Goal: Find contact information: Find contact information

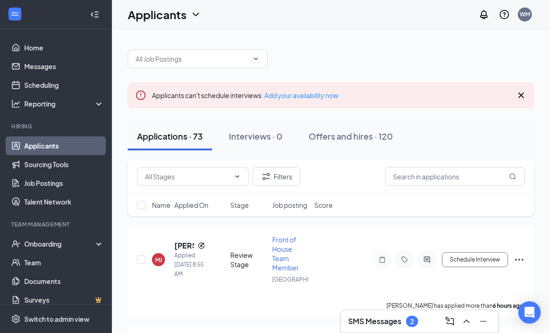
click at [364, 324] on h3 "SMS Messages" at bounding box center [374, 321] width 53 height 10
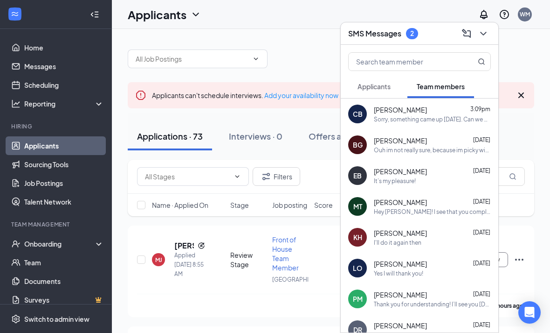
click at [379, 84] on span "Applicants" at bounding box center [374, 86] width 33 height 8
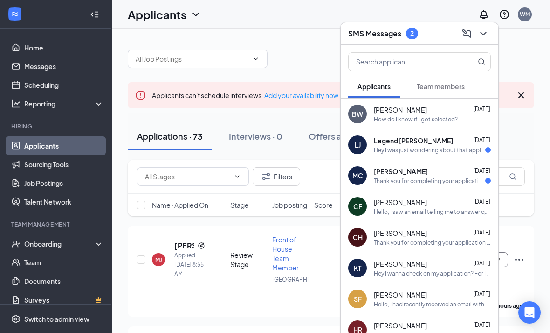
click at [444, 91] on button "Team members" at bounding box center [441, 86] width 67 height 23
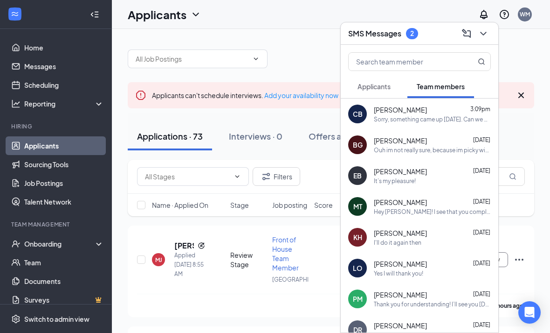
click at [462, 125] on div "[PERSON_NAME] [PERSON_NAME] 3:09pm Sorry, something came up [DATE]. Can we do […" at bounding box center [420, 113] width 158 height 31
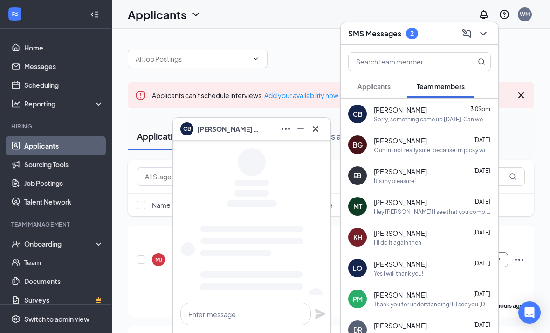
click at [450, 127] on div "[PERSON_NAME] [PERSON_NAME] 3:09pm Sorry, something came up [DATE]. Can we do […" at bounding box center [420, 113] width 158 height 31
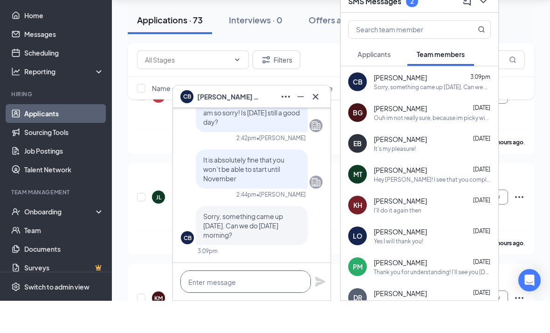
scroll to position [262, 0]
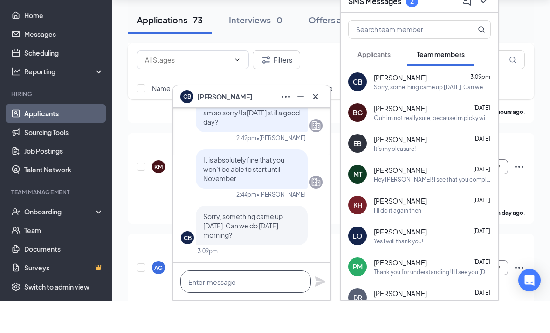
click at [265, 302] on textarea at bounding box center [245, 313] width 131 height 22
click at [319, 123] on icon "Cross" at bounding box center [315, 128] width 11 height 11
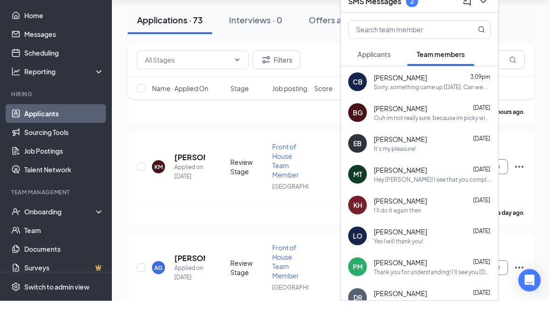
scroll to position [294, 0]
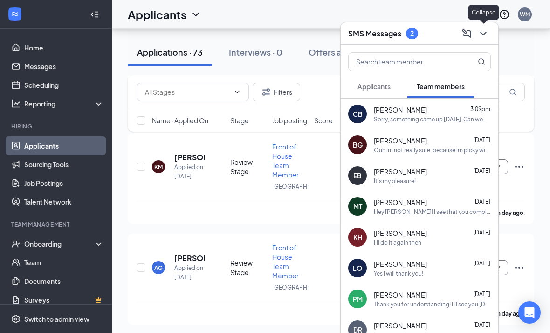
click at [481, 36] on icon "ChevronDown" at bounding box center [483, 33] width 11 height 11
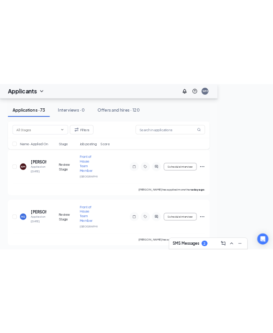
scroll to position [265, 0]
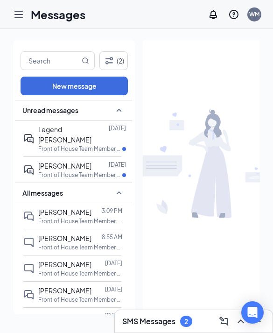
click at [15, 21] on div at bounding box center [18, 14] width 19 height 19
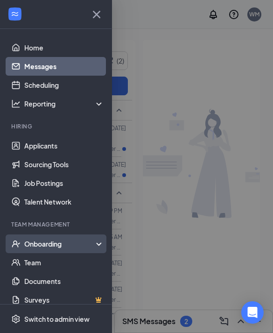
click at [70, 251] on div "Onboarding" at bounding box center [56, 243] width 112 height 19
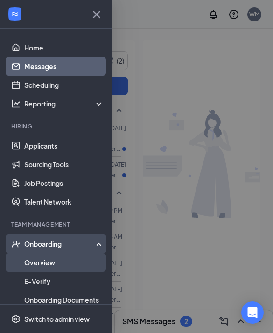
click at [64, 267] on link "Overview" at bounding box center [64, 262] width 80 height 19
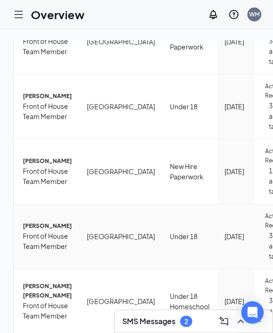
scroll to position [185, 0]
click at [50, 281] on span "[PERSON_NAME] [PERSON_NAME]" at bounding box center [47, 290] width 49 height 19
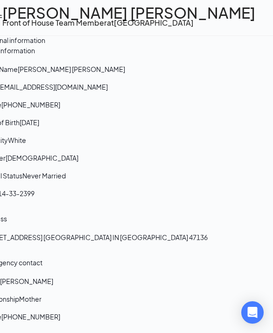
scroll to position [51, 0]
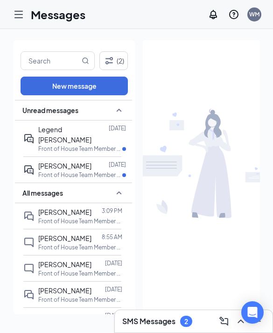
click at [18, 24] on div "Messages WM" at bounding box center [136, 14] width 273 height 29
click at [12, 13] on div at bounding box center [18, 14] width 19 height 19
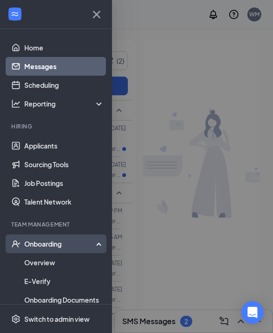
click at [60, 238] on div "Onboarding" at bounding box center [56, 243] width 112 height 19
click at [61, 249] on div "Onboarding" at bounding box center [56, 243] width 112 height 19
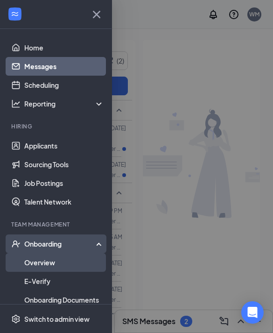
click at [58, 269] on link "Overview" at bounding box center [64, 262] width 80 height 19
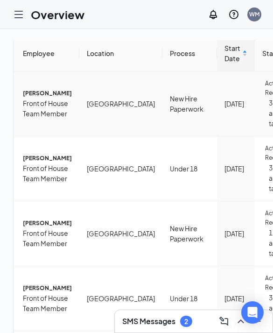
scroll to position [83, 0]
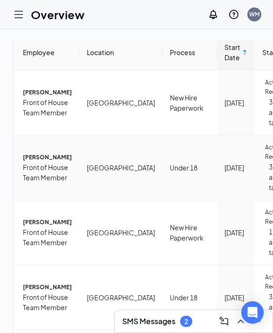
click at [54, 162] on span "[PERSON_NAME]" at bounding box center [47, 156] width 49 height 9
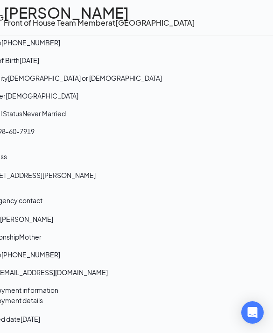
scroll to position [56, 0]
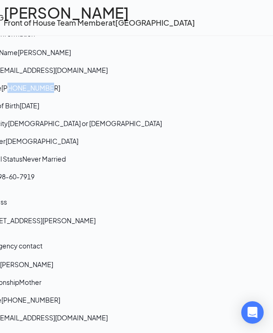
drag, startPoint x: 117, startPoint y: 160, endPoint x: 172, endPoint y: 155, distance: 54.8
click at [60, 92] on span "[PHONE_NUMBER]" at bounding box center [30, 87] width 59 height 8
click at [145, 165] on div "Basic information Legal Name [PERSON_NAME] Email [EMAIL_ADDRESS][DOMAIN_NAME] P…" at bounding box center [126, 108] width 291 height 160
click at [60, 92] on span "[PHONE_NUMBER]" at bounding box center [30, 87] width 59 height 8
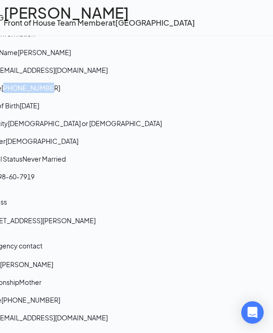
copy span "15022948362"
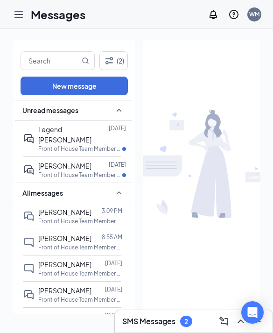
click at [17, 20] on div at bounding box center [18, 14] width 19 height 19
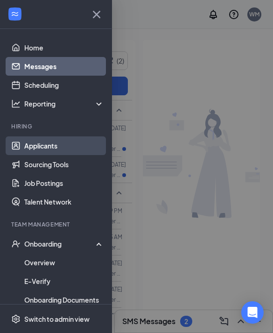
click at [62, 142] on link "Applicants" at bounding box center [64, 145] width 80 height 19
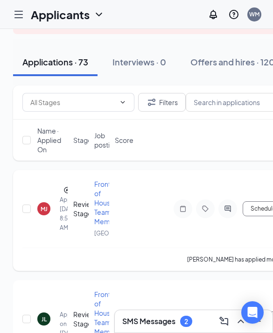
scroll to position [85, 0]
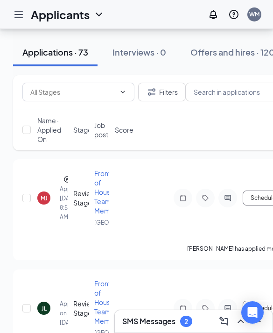
click at [16, 16] on icon "Hamburger" at bounding box center [18, 14] width 11 height 11
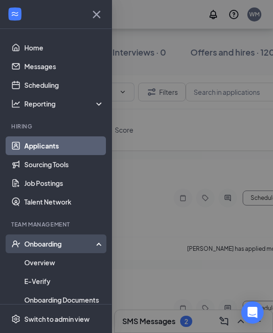
click at [74, 250] on div "Onboarding" at bounding box center [56, 243] width 112 height 19
click at [72, 247] on div "Onboarding" at bounding box center [60, 243] width 72 height 9
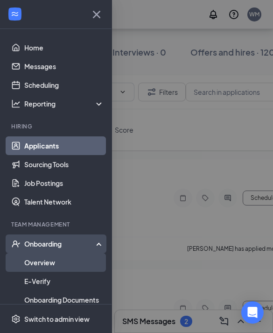
click at [75, 261] on link "Overview" at bounding box center [64, 262] width 80 height 19
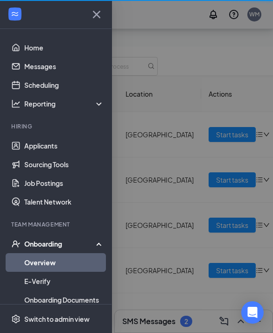
scroll to position [40, 0]
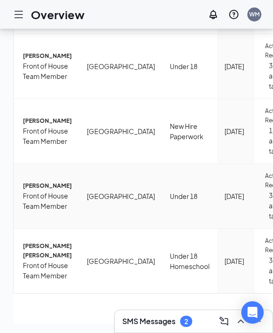
scroll to position [185, 0]
click at [56, 181] on span "[PERSON_NAME]" at bounding box center [47, 185] width 49 height 9
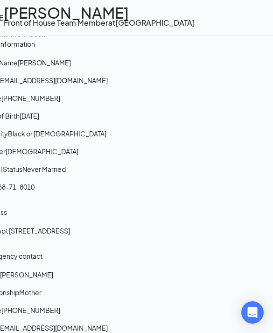
scroll to position [52, 0]
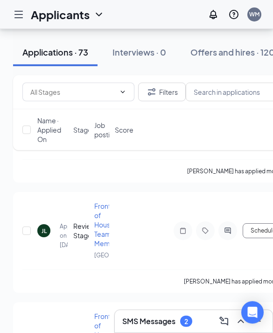
scroll to position [163, 0]
click at [24, 13] on icon "Hamburger" at bounding box center [18, 14] width 11 height 11
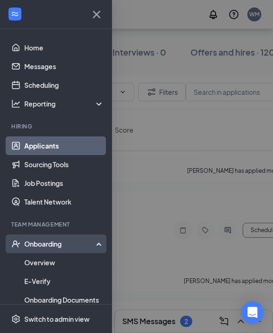
click at [30, 247] on div "Onboarding" at bounding box center [60, 243] width 72 height 9
click at [31, 248] on div "Onboarding" at bounding box center [60, 243] width 72 height 9
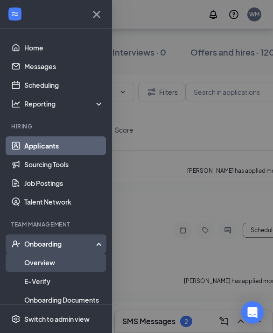
click at [36, 262] on link "Overview" at bounding box center [64, 262] width 80 height 19
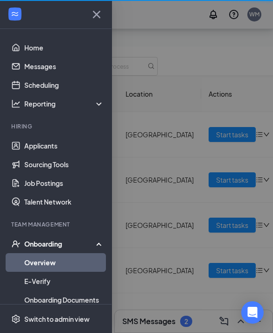
scroll to position [40, 0]
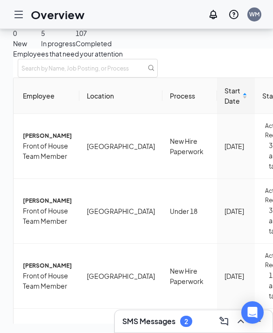
click at [18, 13] on icon "Hamburger" at bounding box center [18, 14] width 11 height 11
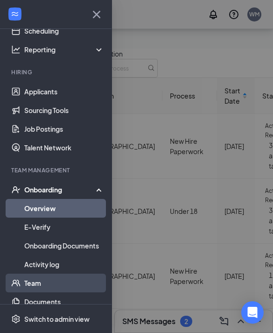
scroll to position [54, 0]
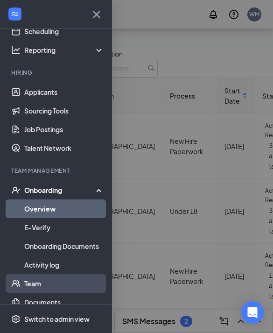
click at [68, 287] on link "Team" at bounding box center [64, 283] width 80 height 19
